Goal: Navigation & Orientation: Find specific page/section

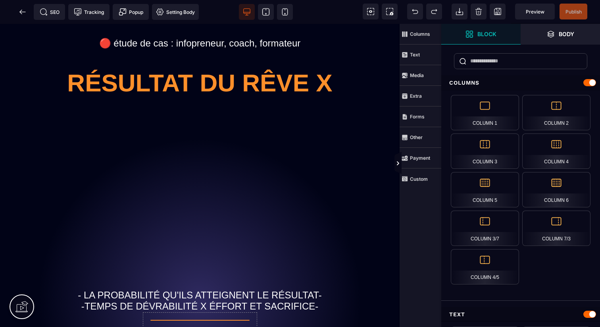
click at [17, 311] on icon at bounding box center [21, 306] width 13 height 13
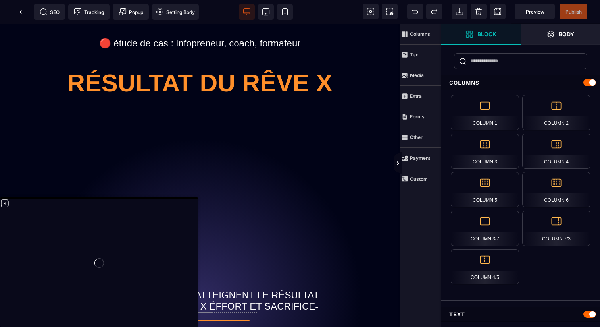
click at [4, 203] on div at bounding box center [99, 262] width 198 height 128
click at [5, 203] on div at bounding box center [99, 262] width 198 height 128
click at [6, 204] on icon at bounding box center [5, 203] width 10 height 10
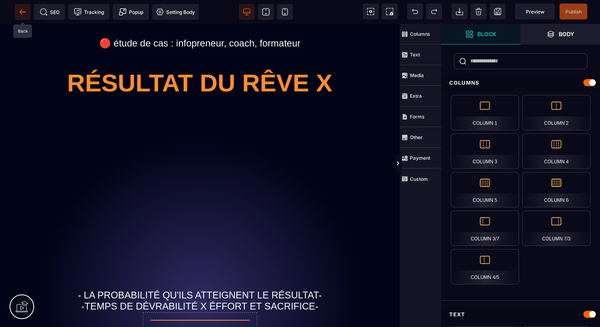
click at [24, 11] on icon at bounding box center [23, 12] width 8 height 8
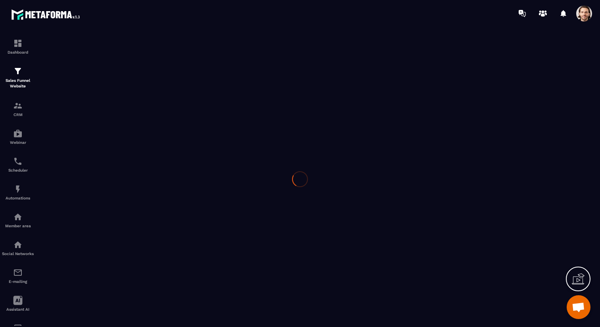
click at [584, 10] on span at bounding box center [584, 14] width 16 height 16
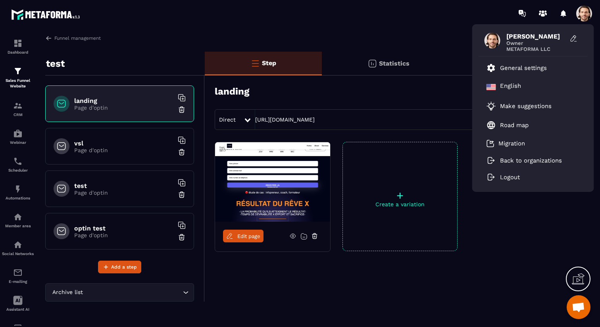
click at [517, 162] on p "Back to organizations" at bounding box center [531, 160] width 62 height 7
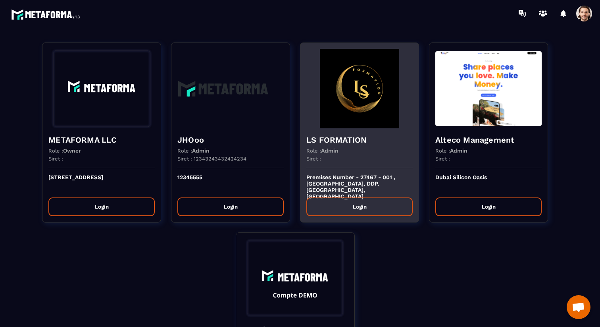
click at [373, 133] on div "LS FORMATION Role : Admin Siret :" at bounding box center [359, 148] width 118 height 40
